Goal: Task Accomplishment & Management: Manage account settings

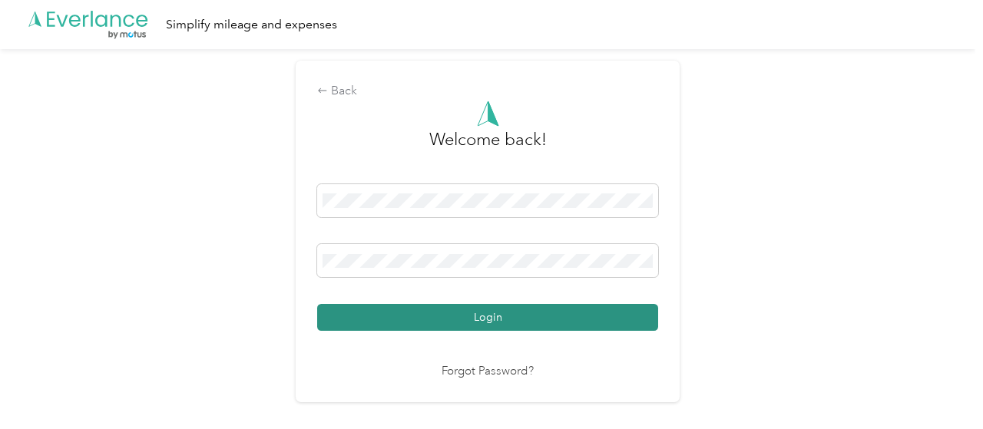
click at [424, 316] on button "Login" at bounding box center [487, 317] width 341 height 27
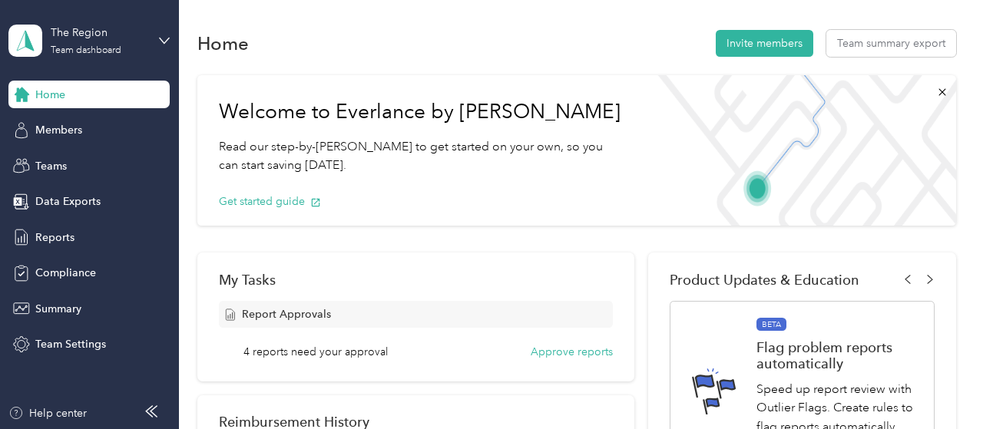
click at [377, 349] on span "4 reports need your approval" at bounding box center [315, 352] width 144 height 16
click at [594, 354] on button "Approve reports" at bounding box center [572, 352] width 82 height 16
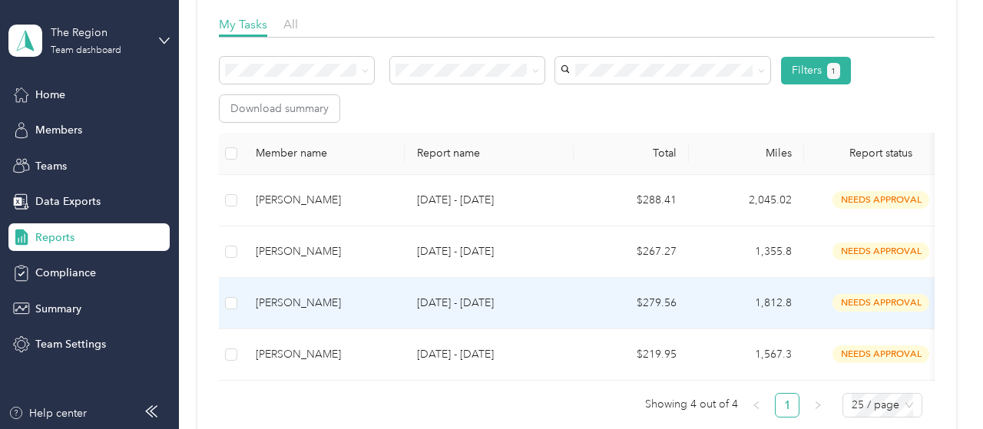
scroll to position [230, 0]
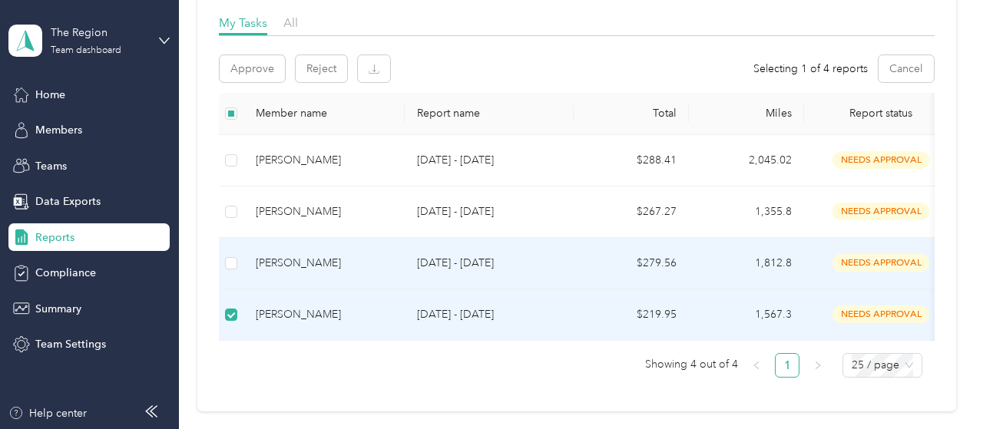
click at [223, 259] on td at bounding box center [231, 263] width 25 height 51
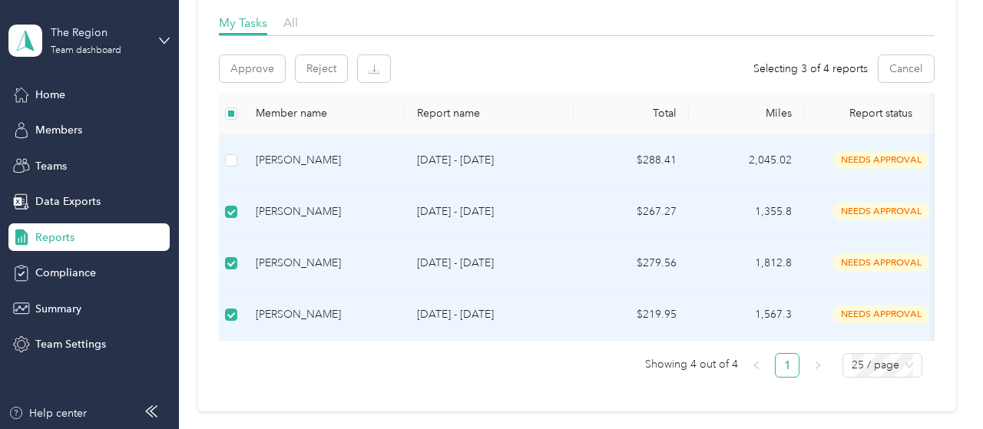
click at [240, 160] on td at bounding box center [231, 160] width 25 height 51
click at [253, 74] on button "Approve" at bounding box center [252, 68] width 65 height 27
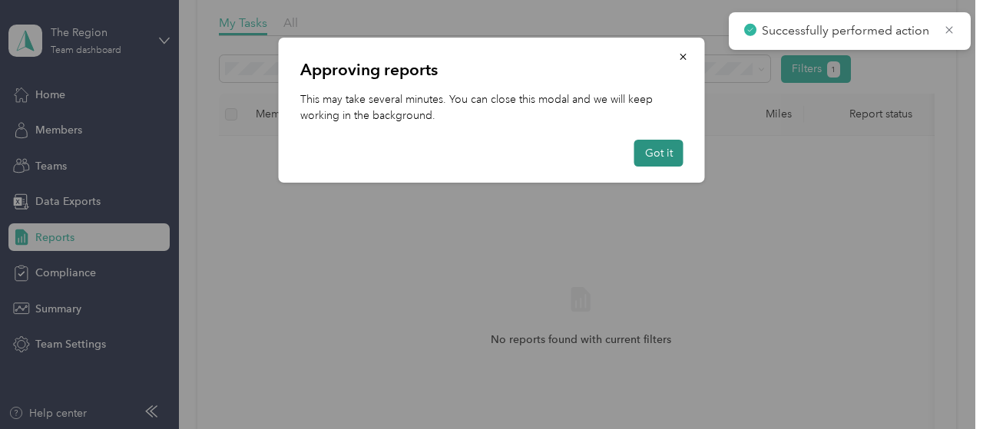
click at [666, 150] on button "Got it" at bounding box center [658, 153] width 49 height 27
